Goal: Communication & Community: Answer question/provide support

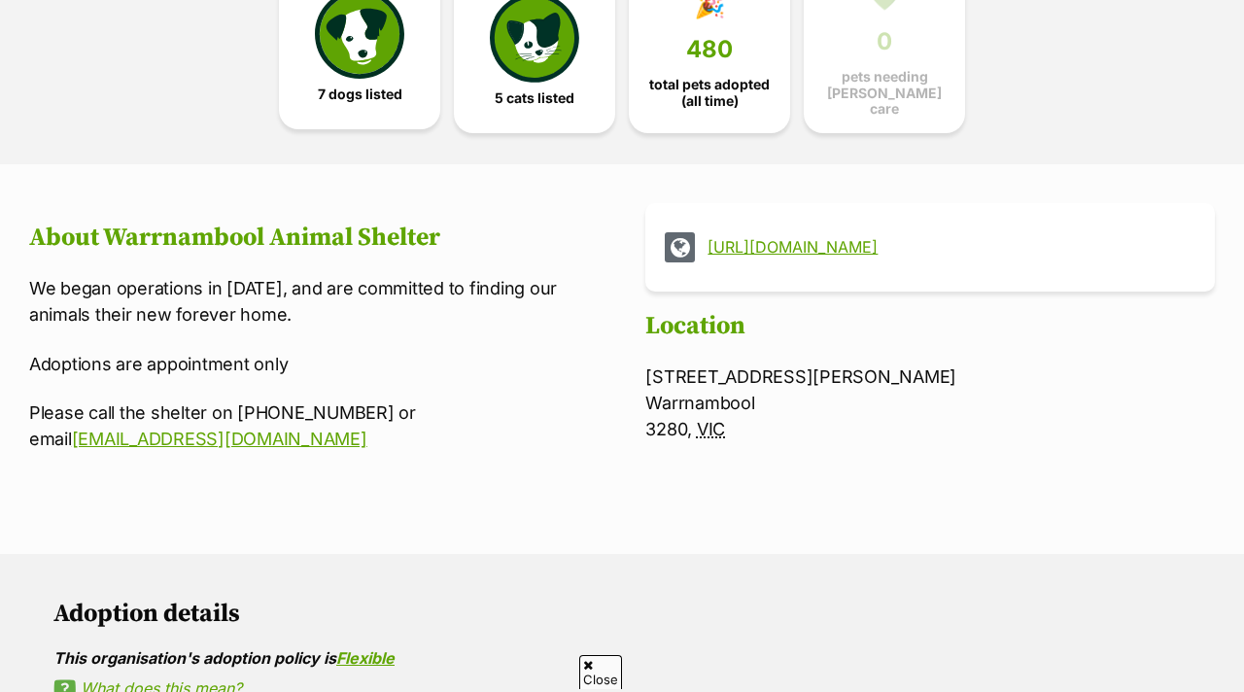
click at [374, 87] on span "7 dogs listed" at bounding box center [360, 95] width 85 height 16
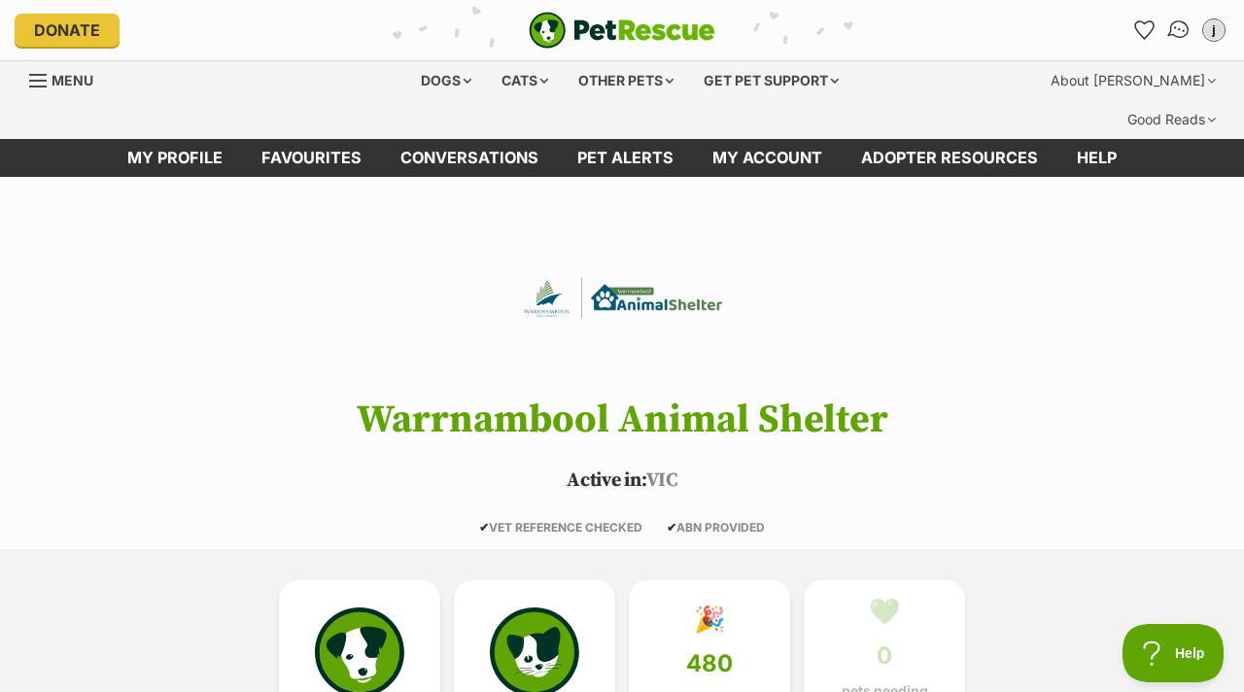
click at [1181, 31] on img "Conversations" at bounding box center [1179, 29] width 26 height 25
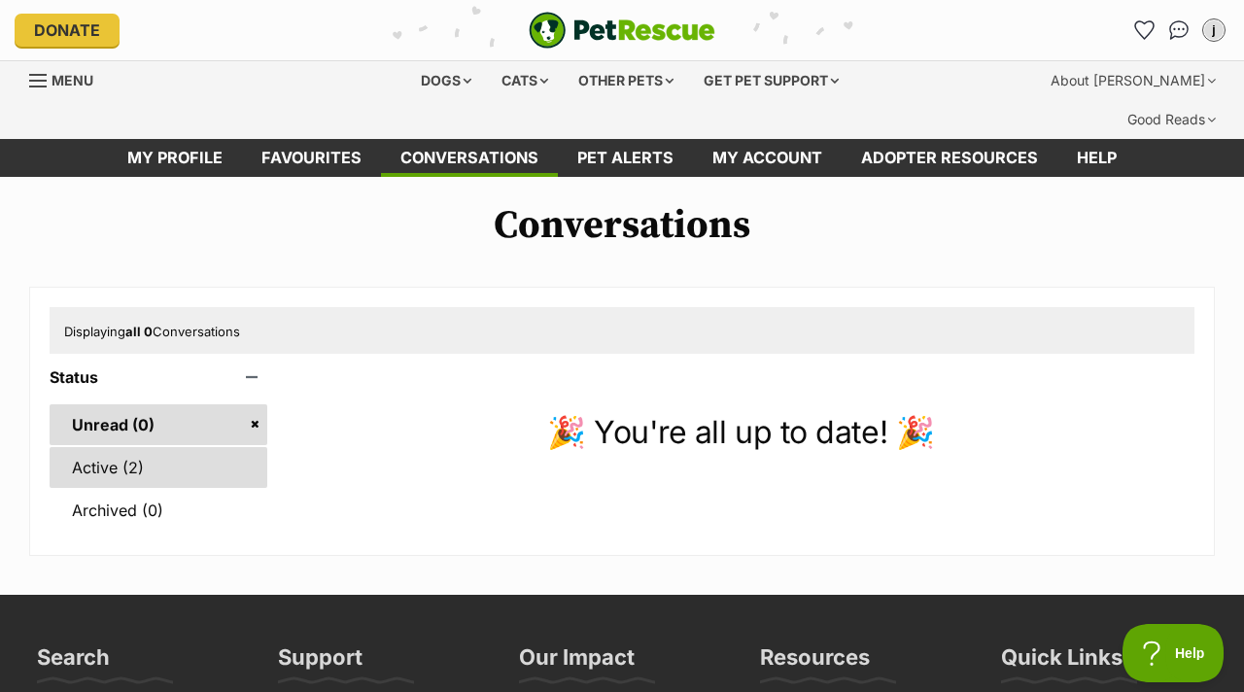
click at [205, 447] on link "Active (2)" at bounding box center [159, 467] width 218 height 41
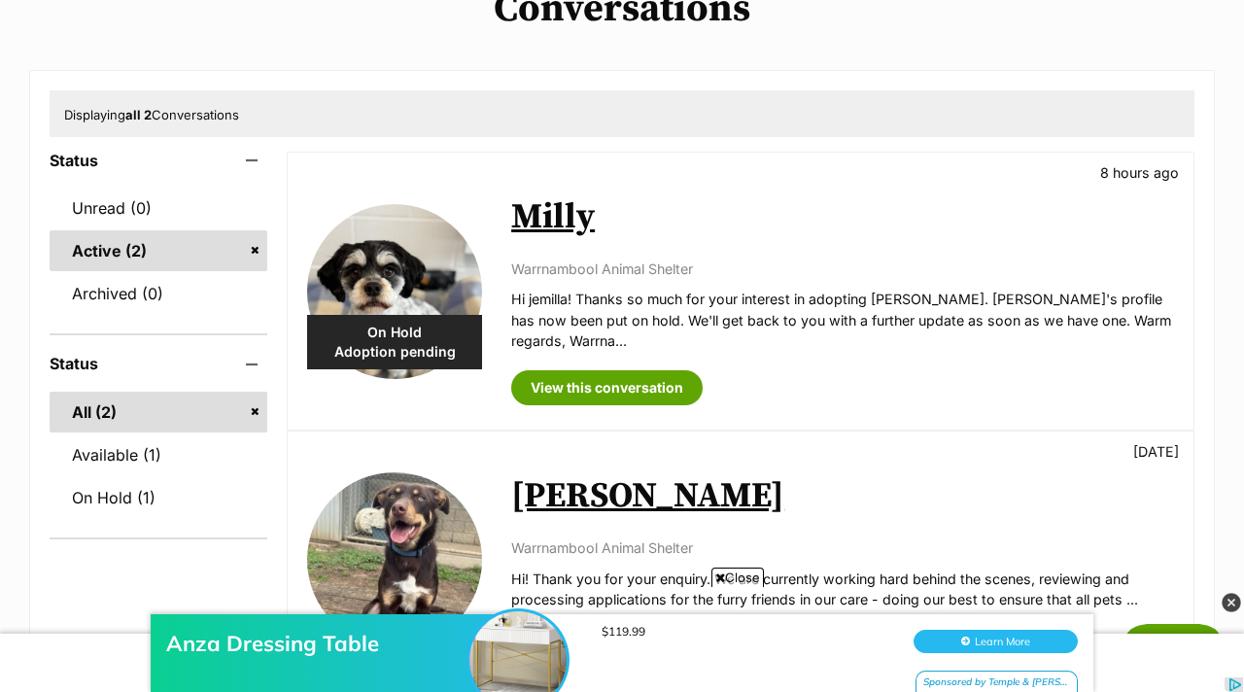
scroll to position [241, 0]
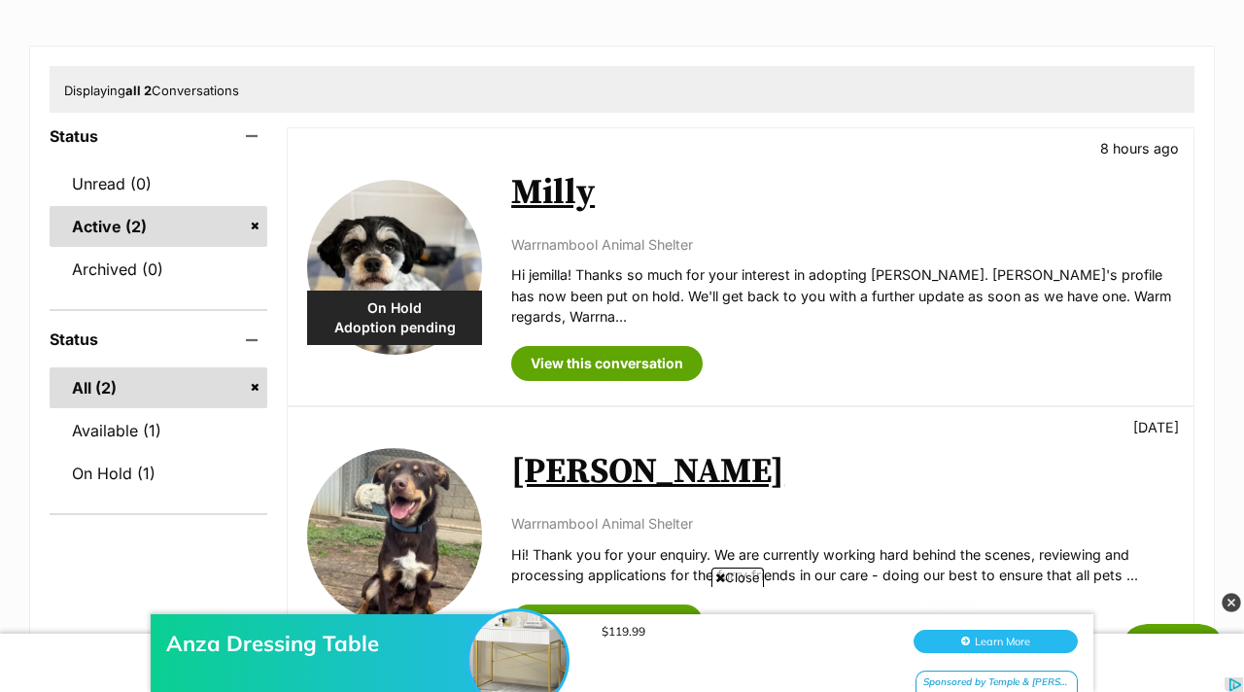
click at [399, 215] on img at bounding box center [394, 267] width 175 height 175
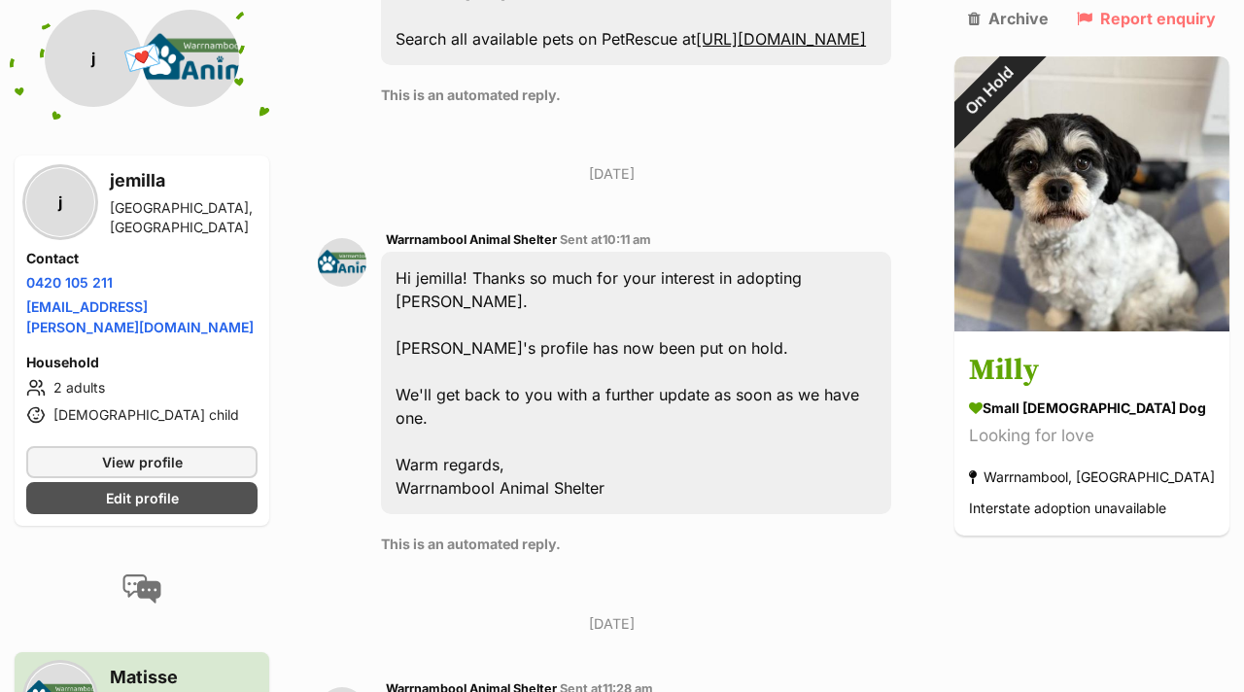
scroll to position [1398, 0]
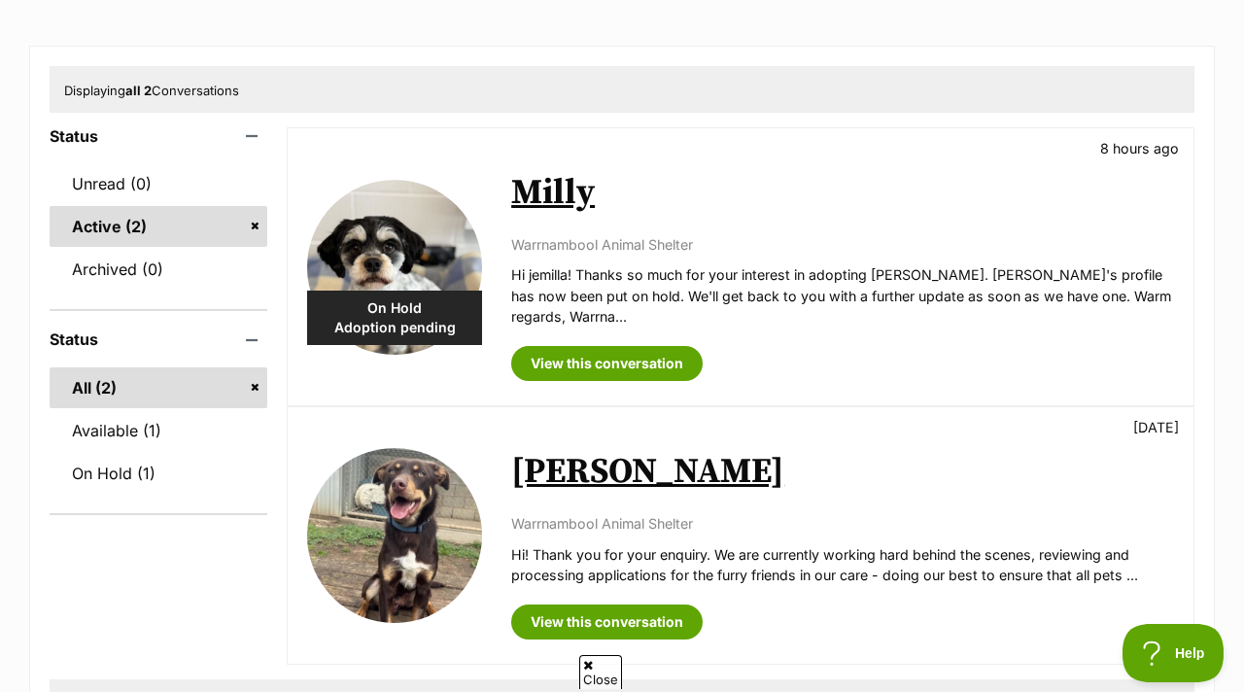
click at [418, 448] on img at bounding box center [394, 535] width 175 height 175
